Goal: Information Seeking & Learning: Find specific fact

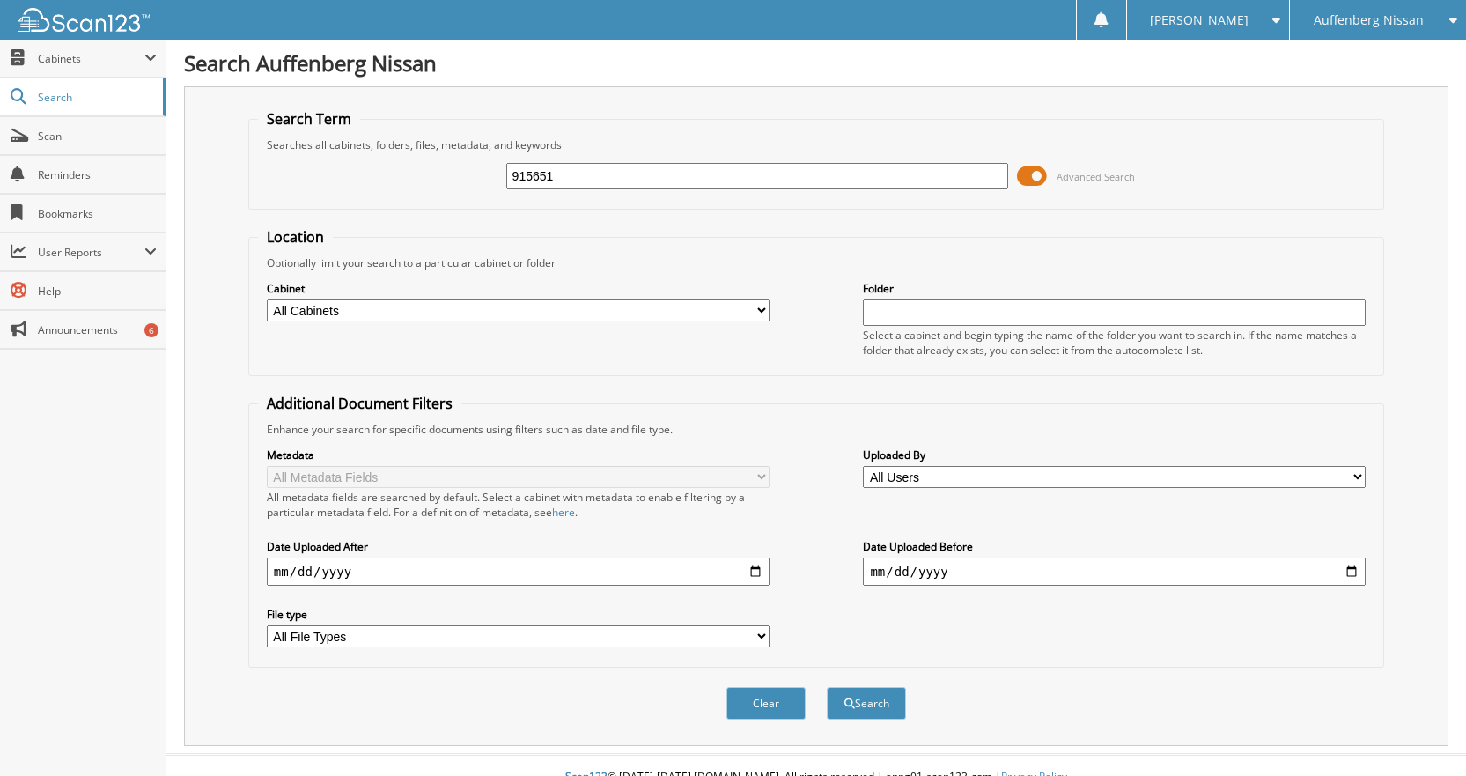
type input "915651"
click at [827, 687] on button "Search" at bounding box center [866, 703] width 79 height 33
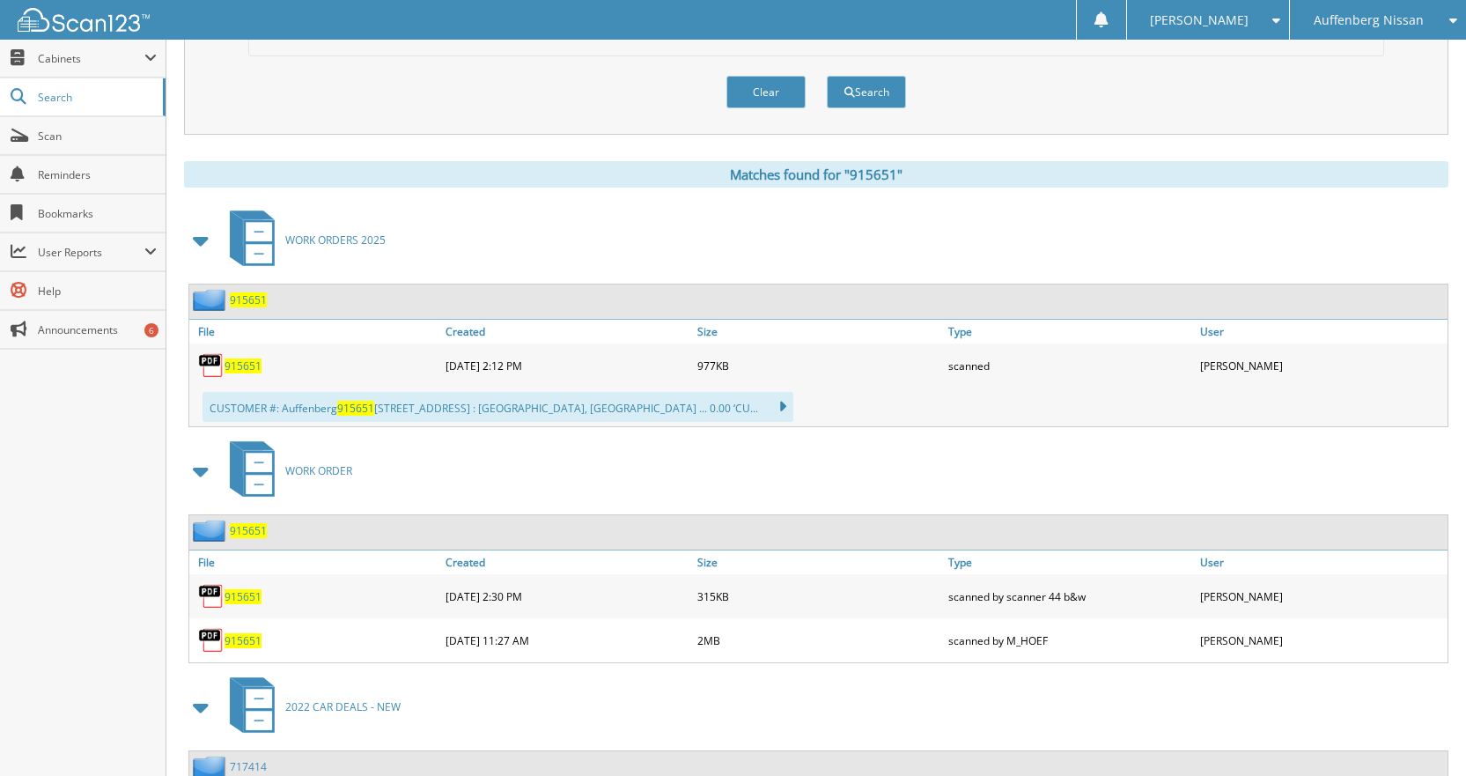
scroll to position [616, 0]
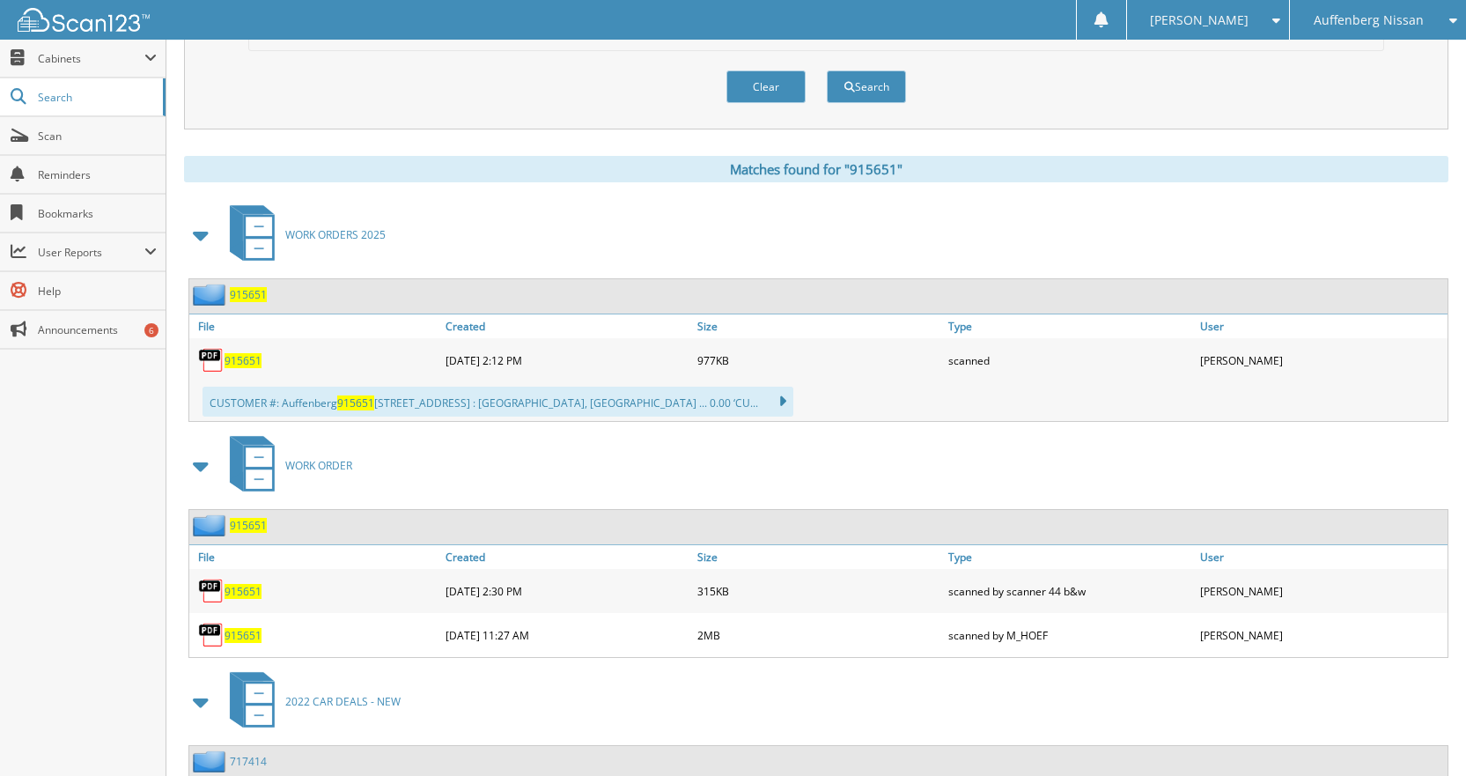
click at [245, 364] on span "915651" at bounding box center [242, 360] width 37 height 15
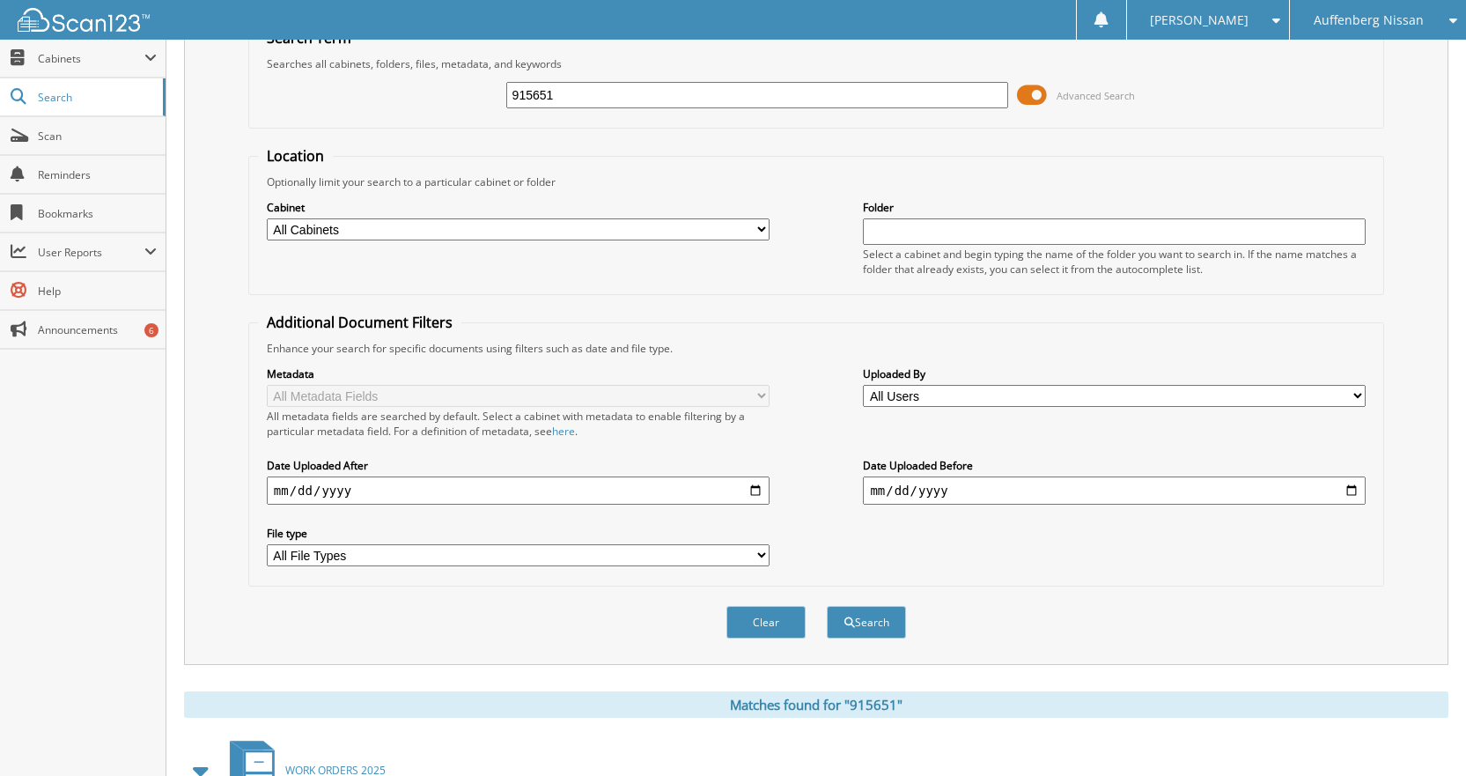
scroll to position [0, 0]
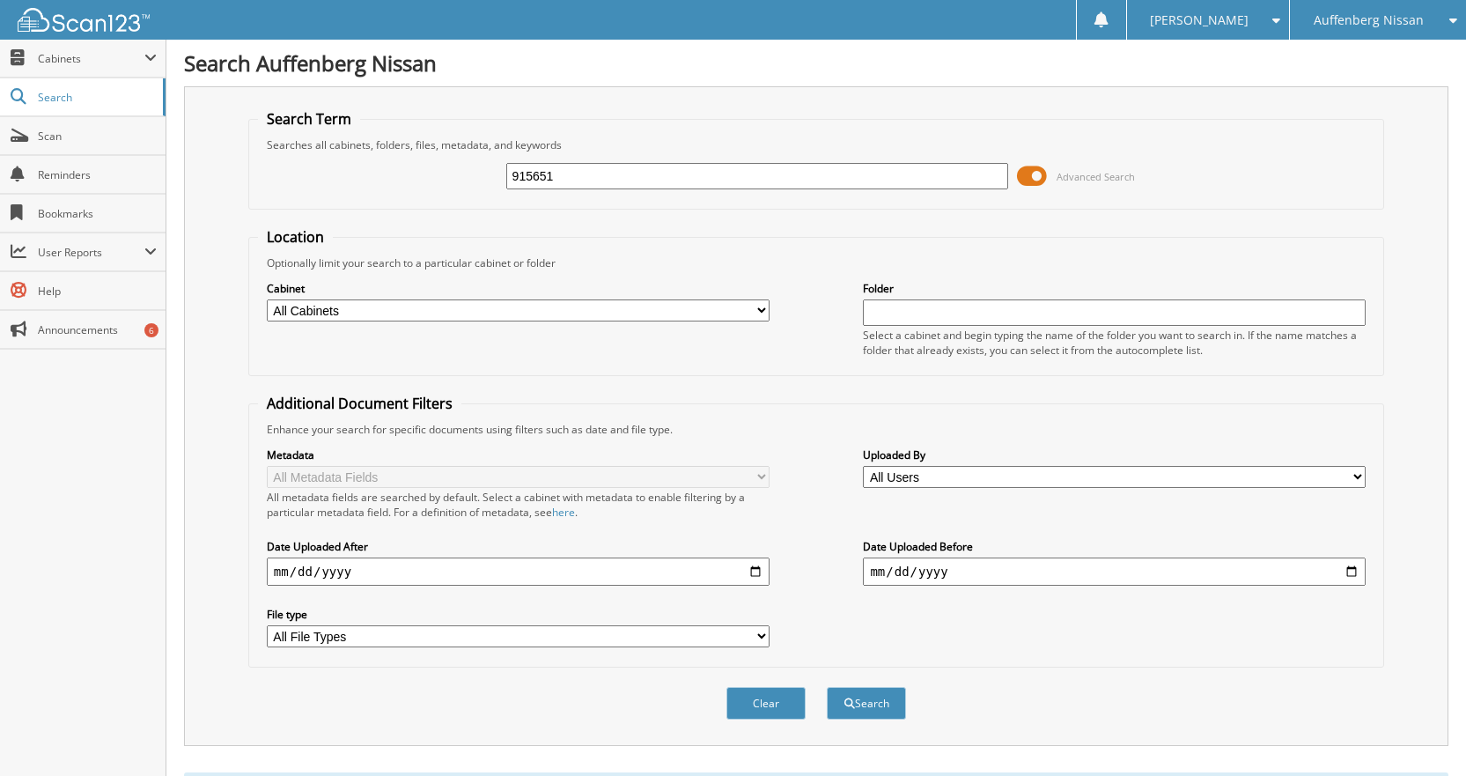
drag, startPoint x: 580, startPoint y: 182, endPoint x: 390, endPoint y: 178, distance: 190.2
click at [399, 177] on div "915651 Advanced Search" at bounding box center [816, 176] width 1116 height 48
type input "913657"
click at [827, 687] on button "Search" at bounding box center [866, 703] width 79 height 33
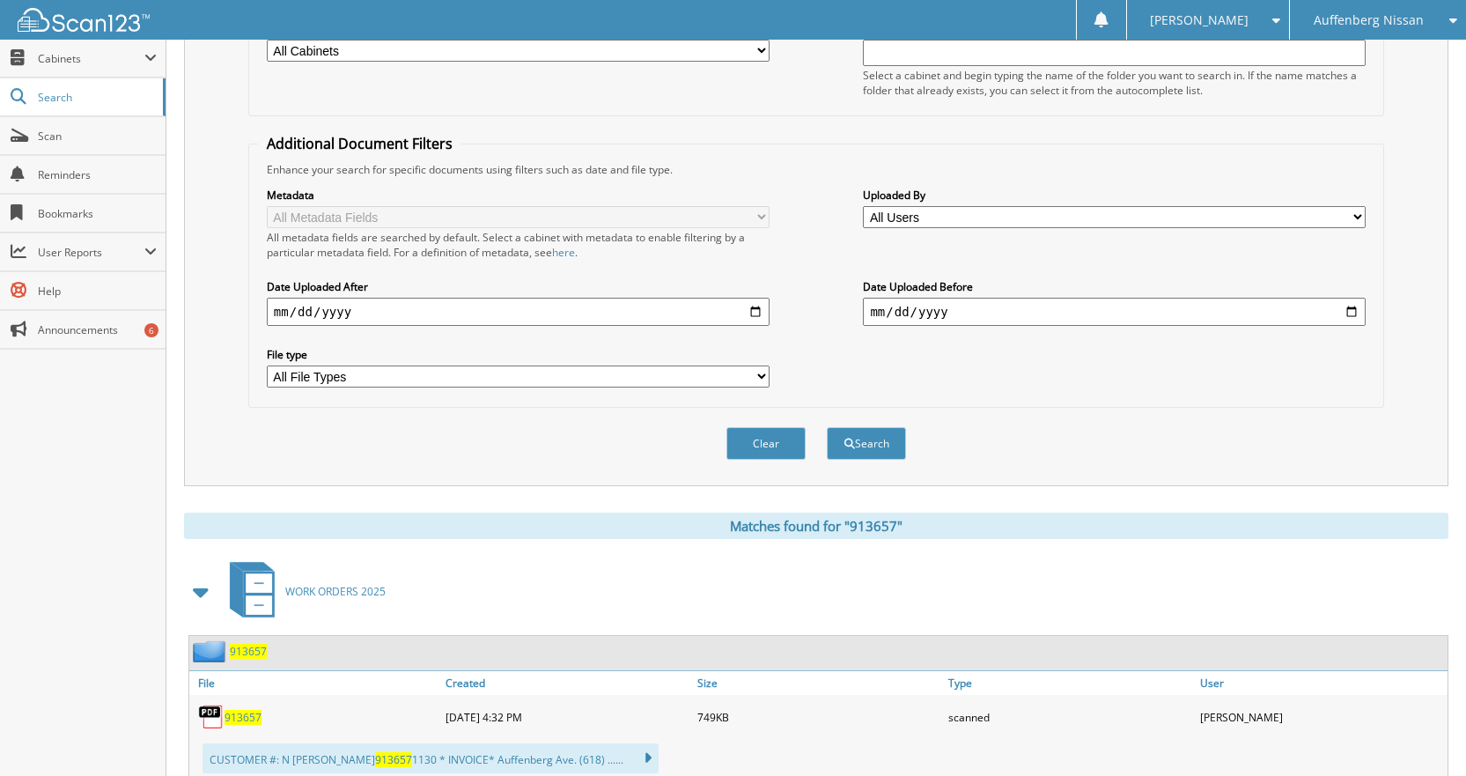
scroll to position [552, 0]
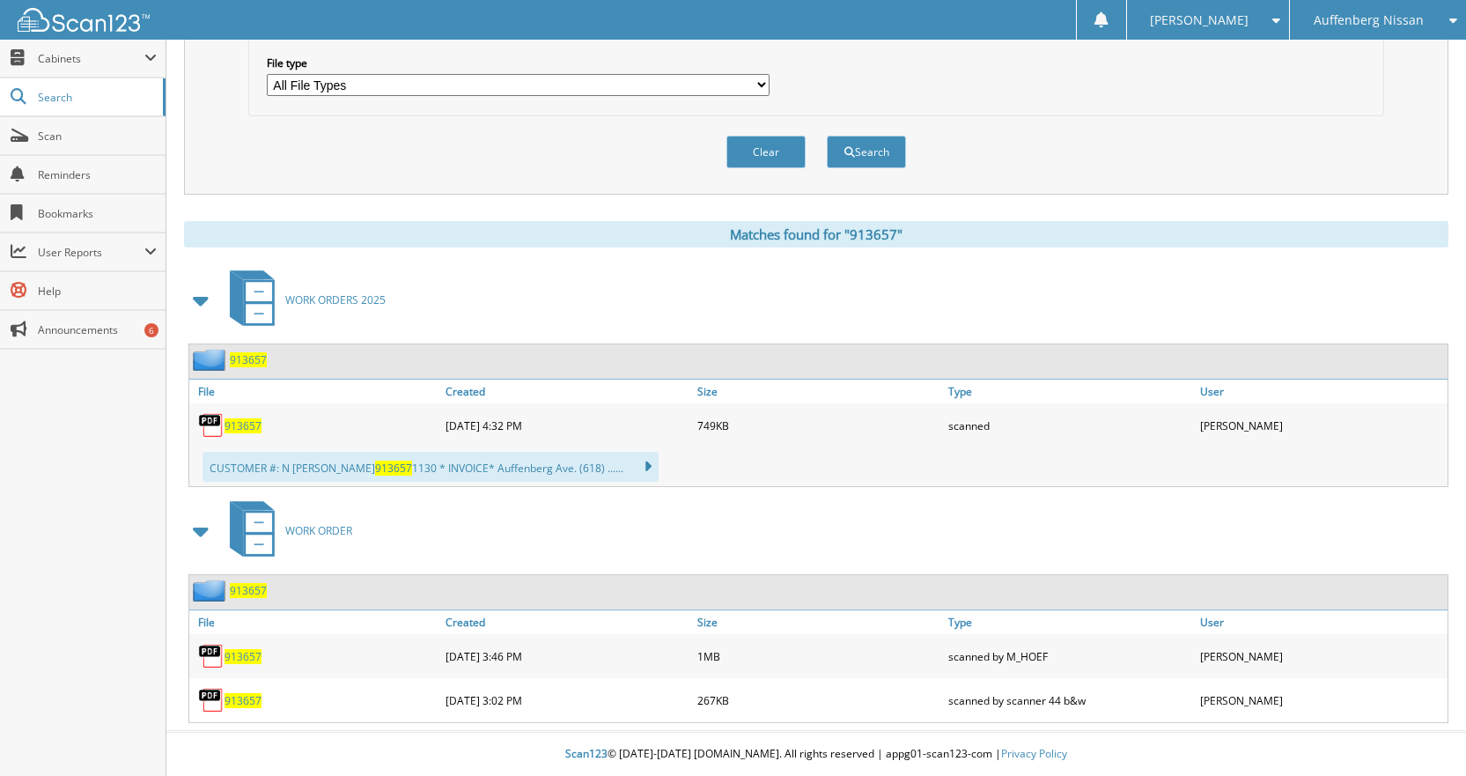
click at [237, 430] on span "913657" at bounding box center [242, 425] width 37 height 15
